Goal: Task Accomplishment & Management: Use online tool/utility

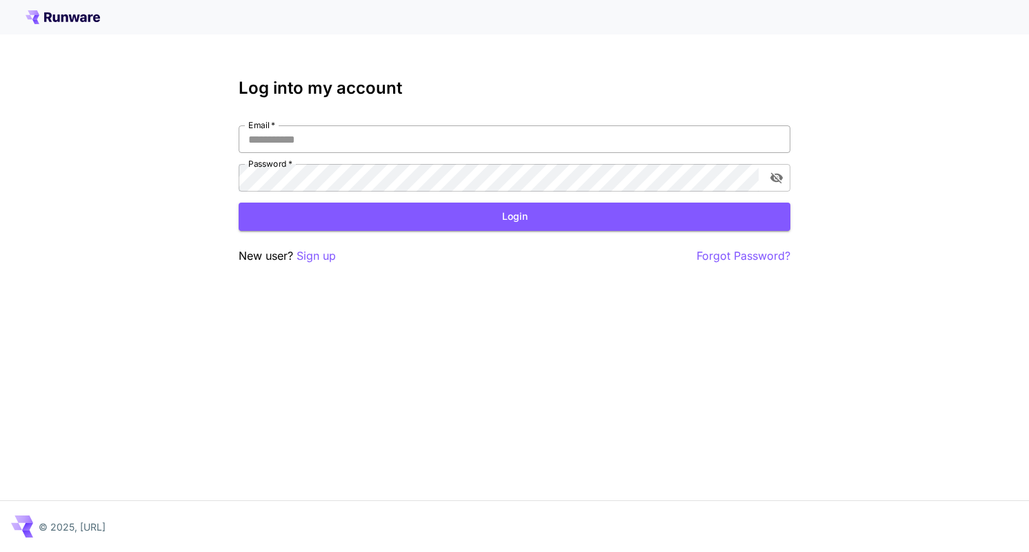
click at [553, 139] on input "Email   *" at bounding box center [514, 139] width 551 height 28
type input "**********"
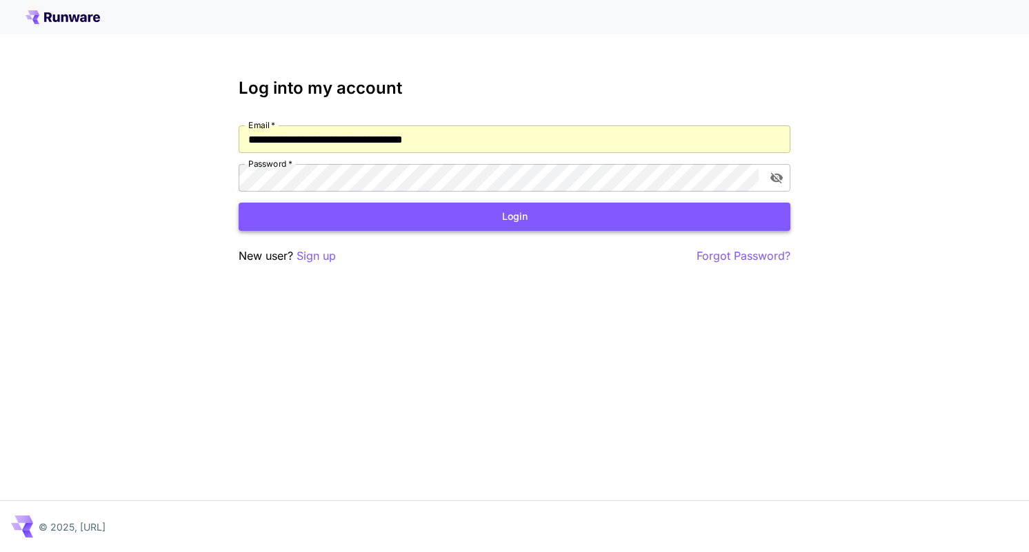
click at [483, 220] on button "Login" at bounding box center [514, 217] width 551 height 28
